Goal: Task Accomplishment & Management: Manage account settings

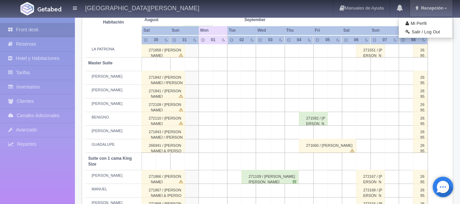
scroll to position [232, 0]
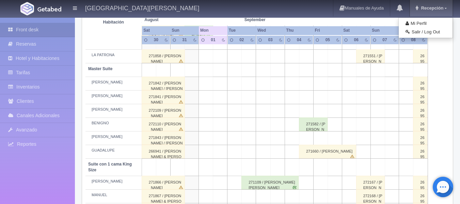
click at [452, 14] on link "Recepción" at bounding box center [431, 8] width 43 height 16
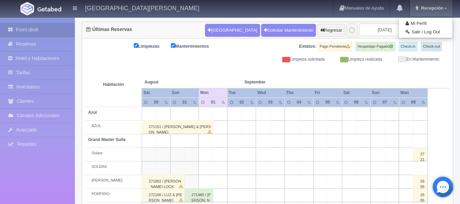
scroll to position [72, 0]
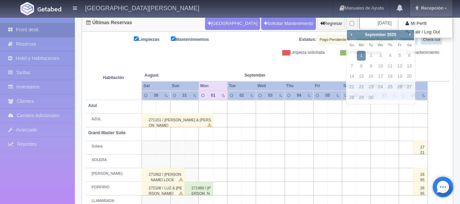
click at [383, 26] on input "[DATE]" at bounding box center [384, 23] width 51 height 13
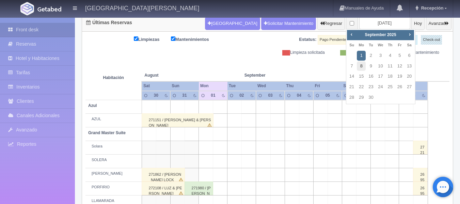
click at [362, 64] on link "8" at bounding box center [361, 66] width 9 height 10
type input "[DATE]"
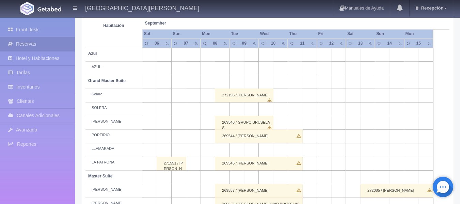
scroll to position [123, 0]
